Goal: Task Accomplishment & Management: Use online tool/utility

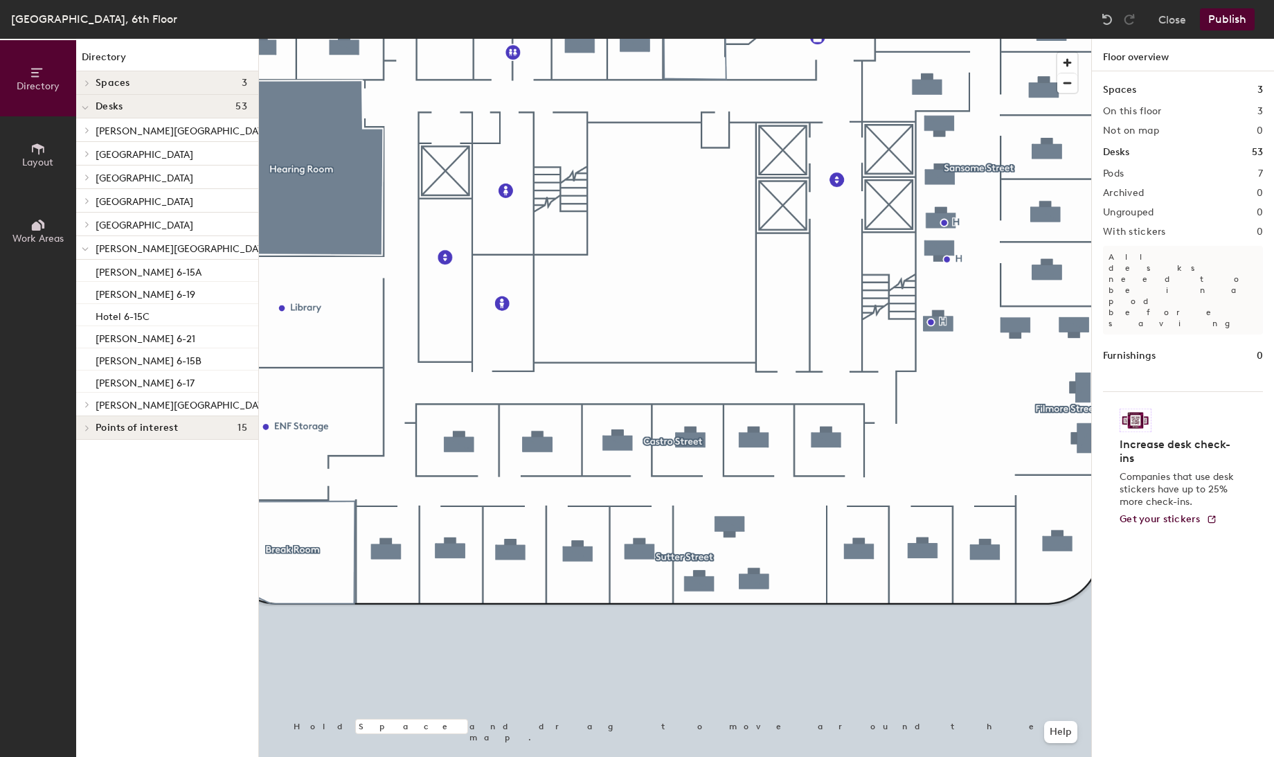
click at [1222, 18] on button "Publish" at bounding box center [1227, 19] width 55 height 22
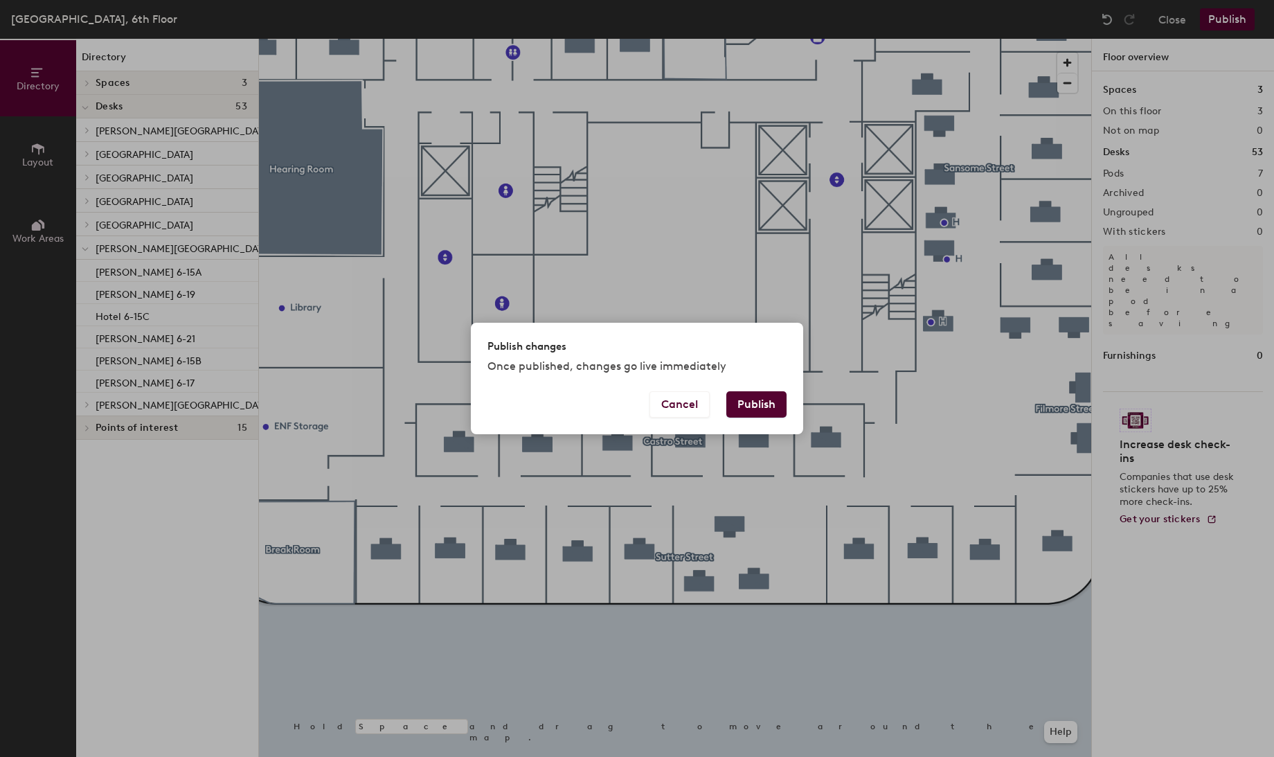
click at [751, 406] on button "Publish" at bounding box center [756, 404] width 60 height 26
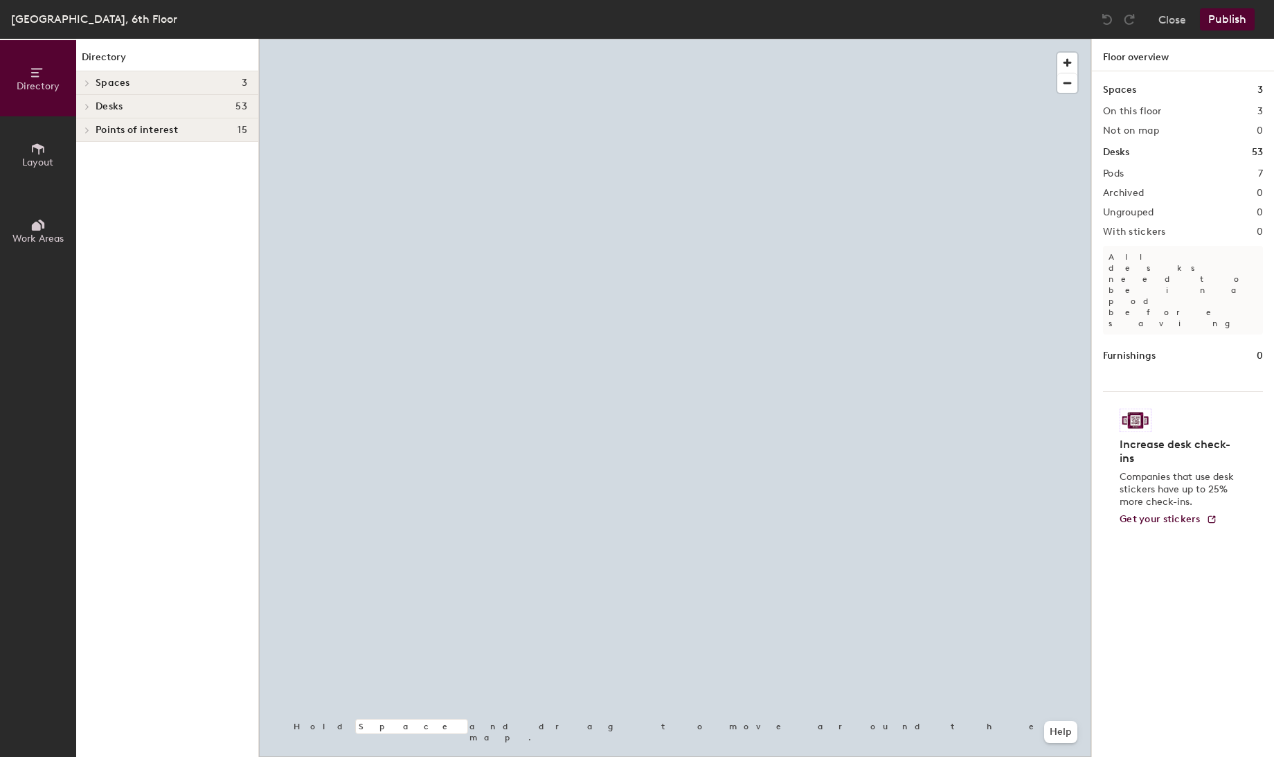
click at [39, 154] on icon at bounding box center [37, 148] width 15 height 15
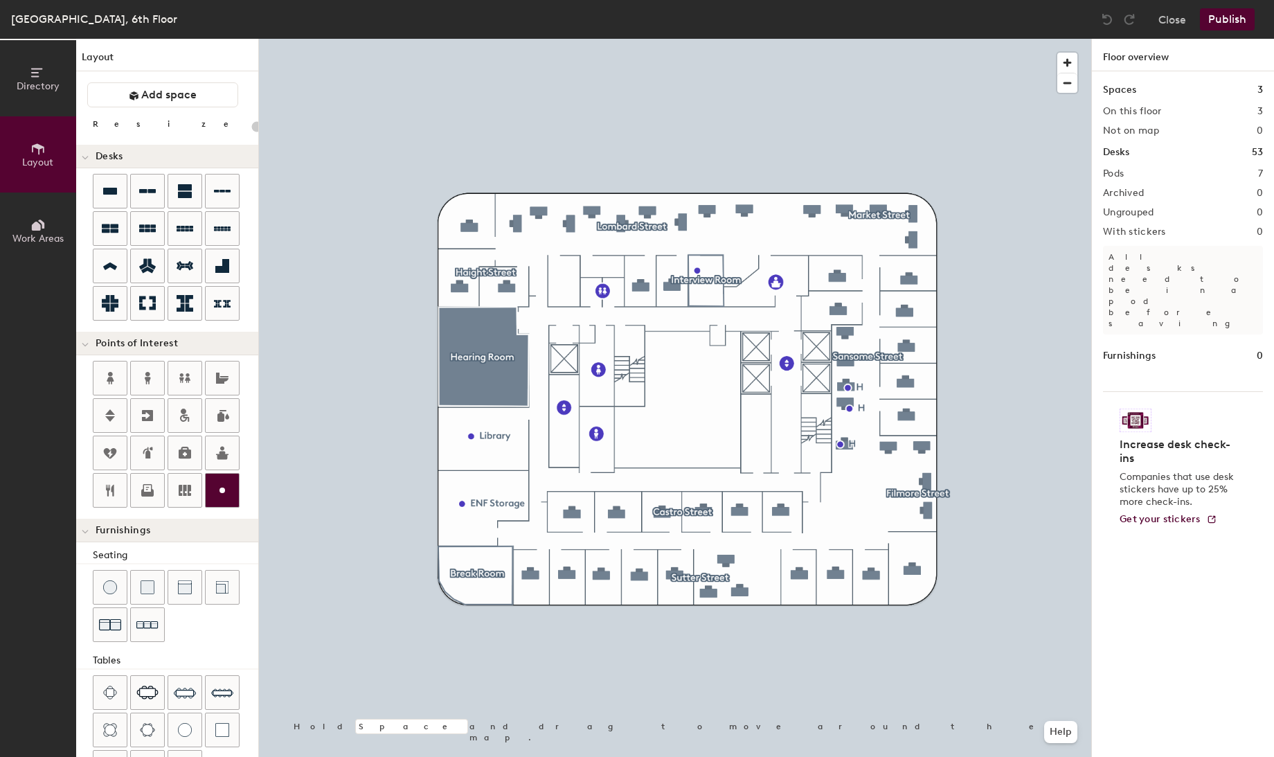
click at [220, 488] on circle at bounding box center [223, 490] width 6 height 6
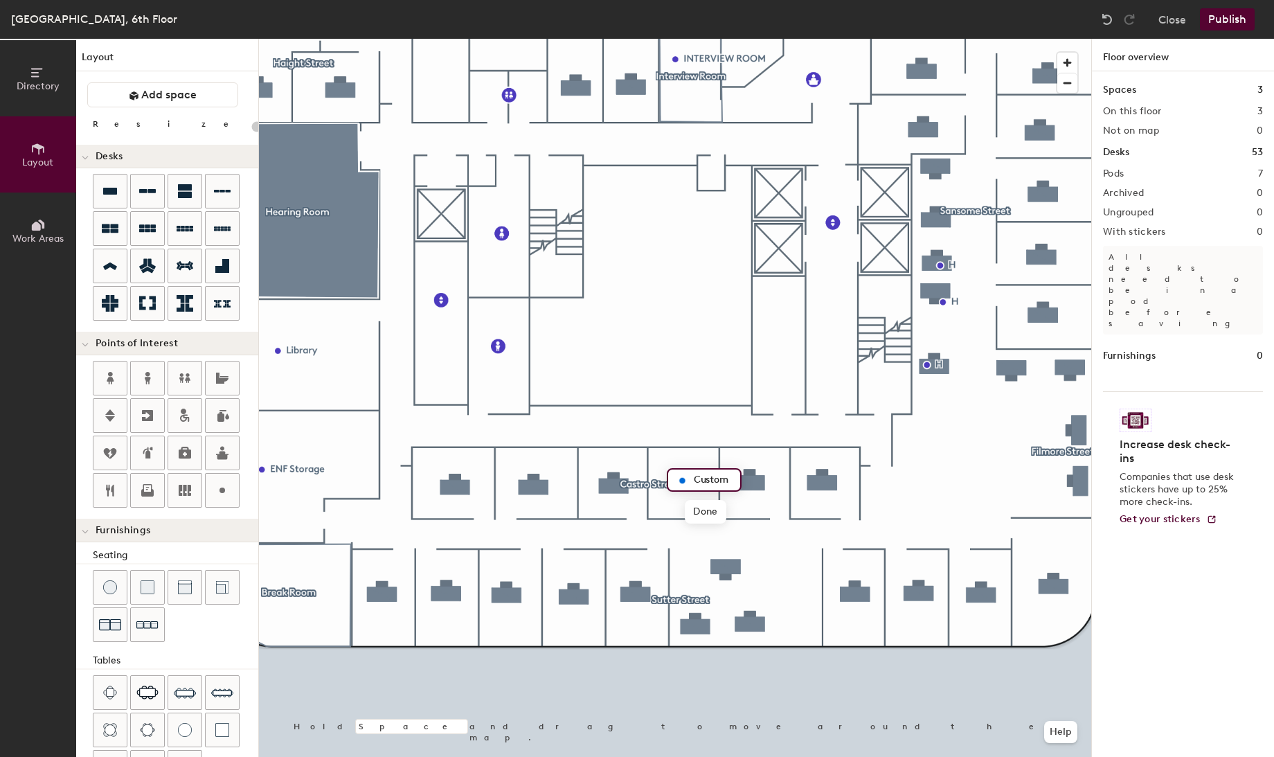
type input "20"
type input "H"
click at [695, 512] on span "Done" at bounding box center [705, 512] width 41 height 24
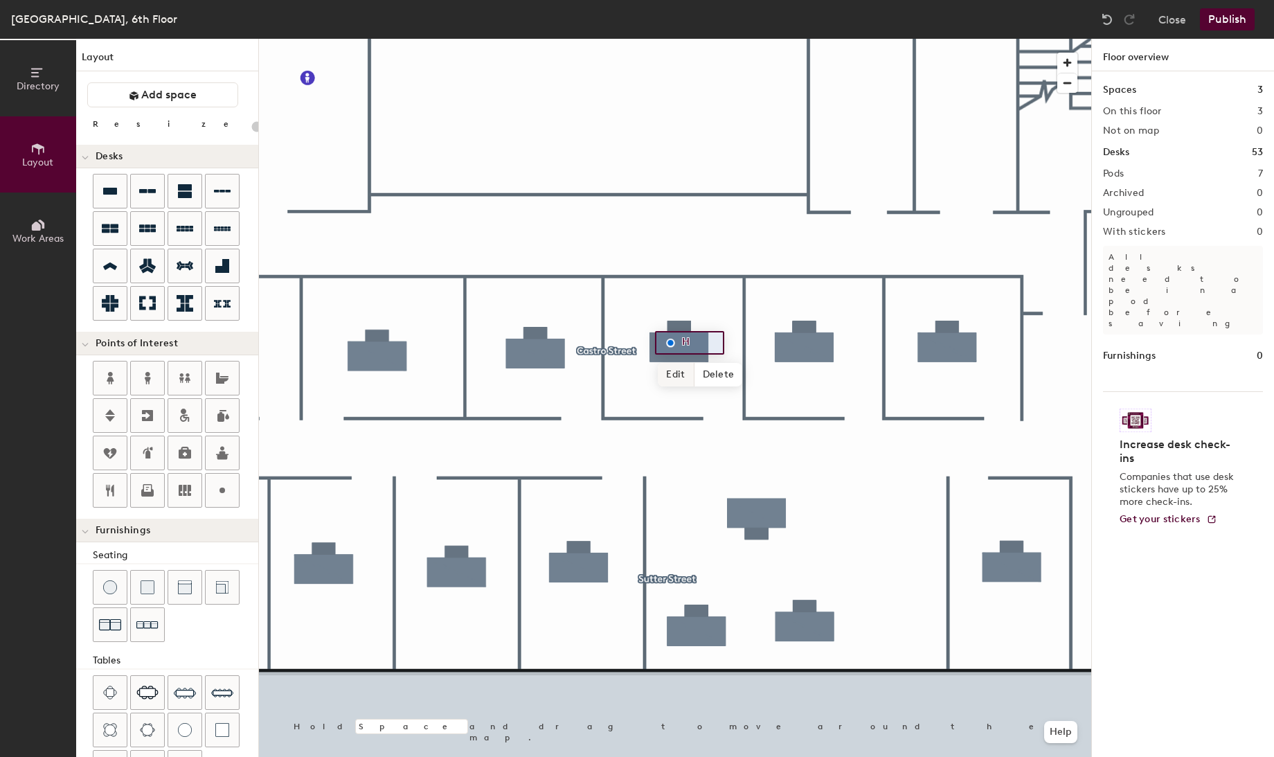
click at [646, 39] on div at bounding box center [675, 39] width 832 height 0
click at [1218, 21] on button "Publish" at bounding box center [1227, 19] width 55 height 22
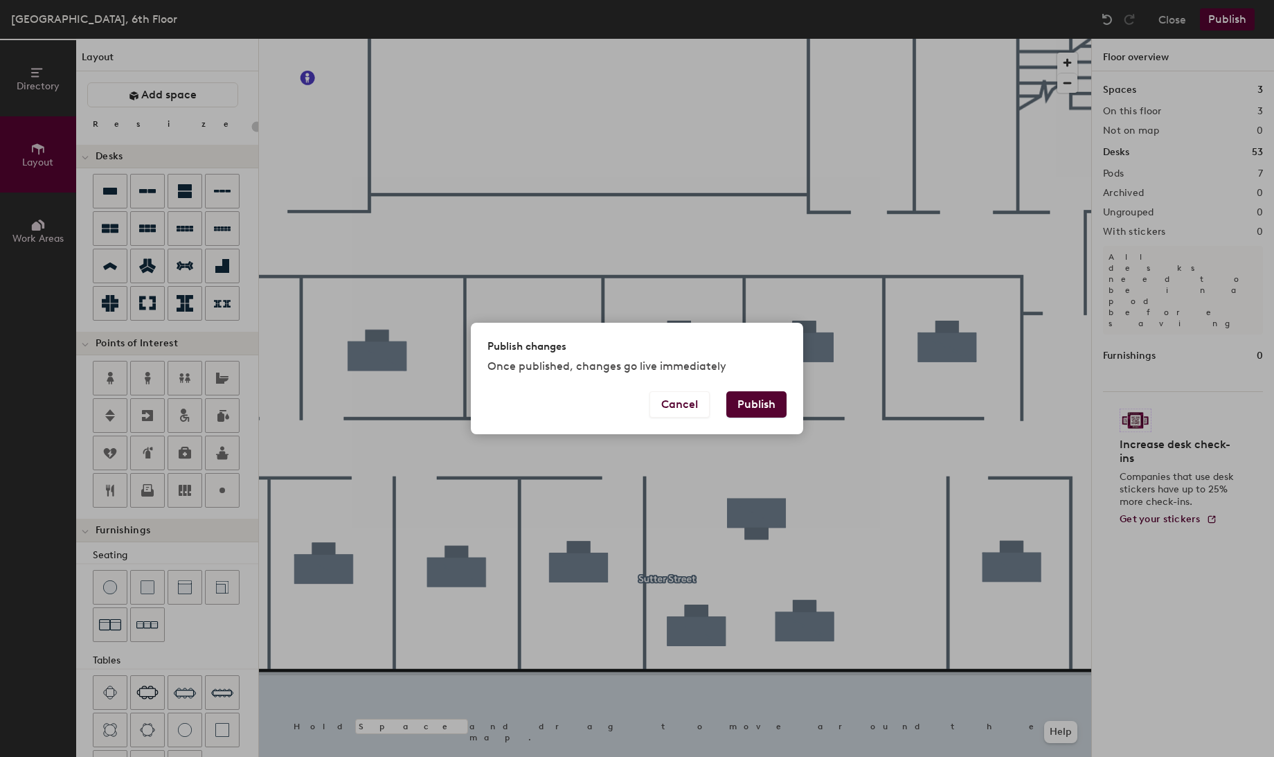
click at [753, 404] on button "Publish" at bounding box center [756, 404] width 60 height 26
type input "20"
